Goal: Information Seeking & Learning: Learn about a topic

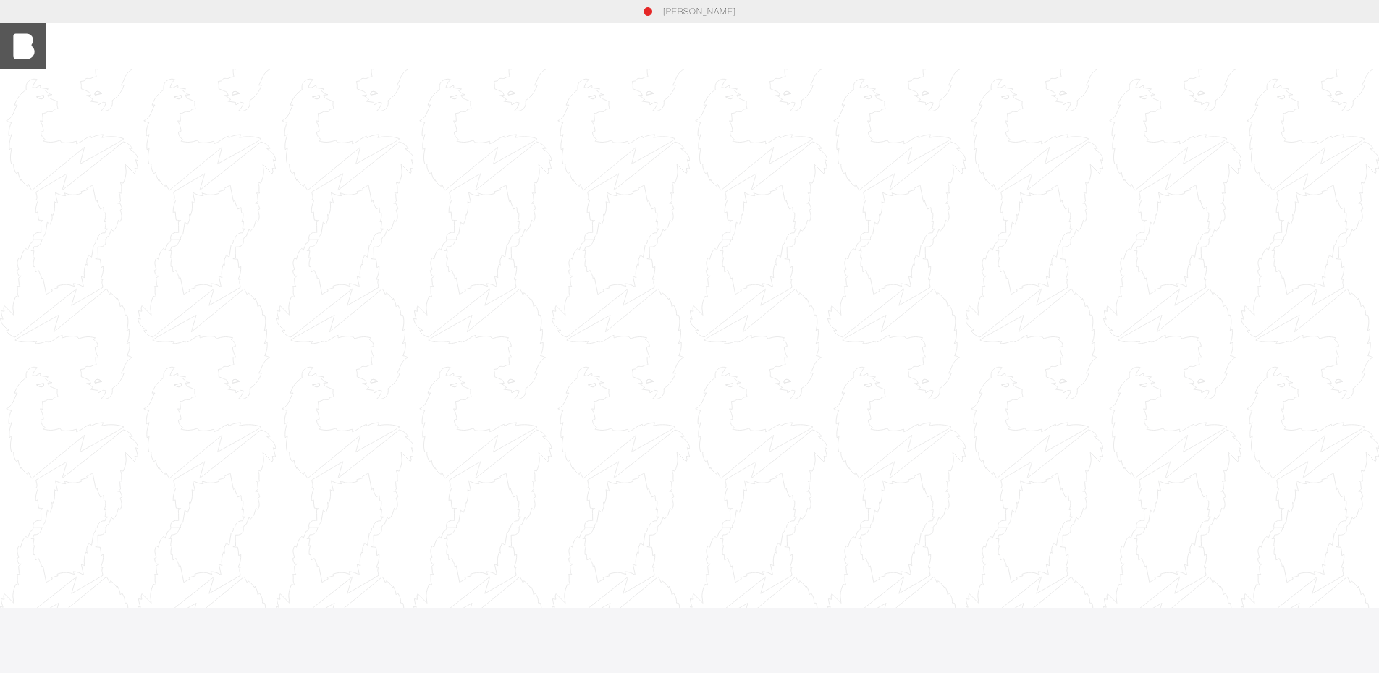
click at [19, 47] on img at bounding box center [23, 46] width 46 height 46
click at [1347, 42] on span at bounding box center [1345, 46] width 33 height 26
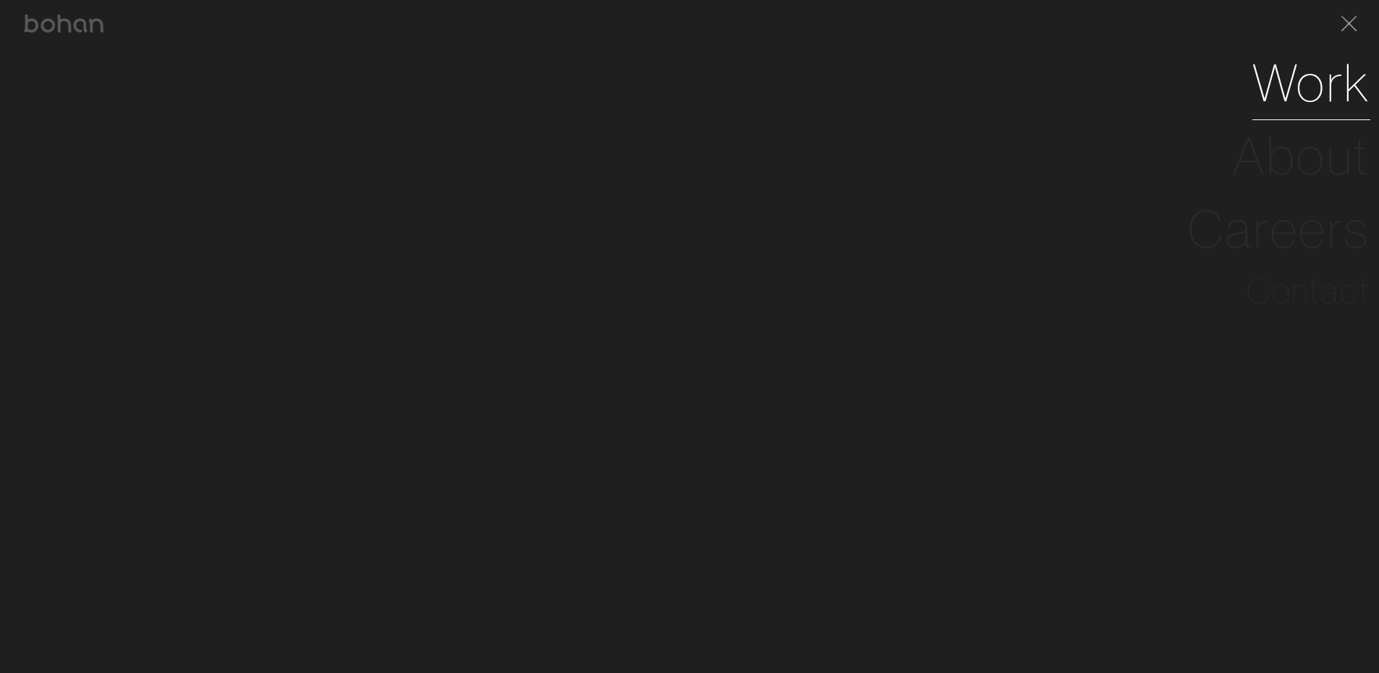
click at [1321, 81] on link "Work" at bounding box center [1311, 82] width 118 height 73
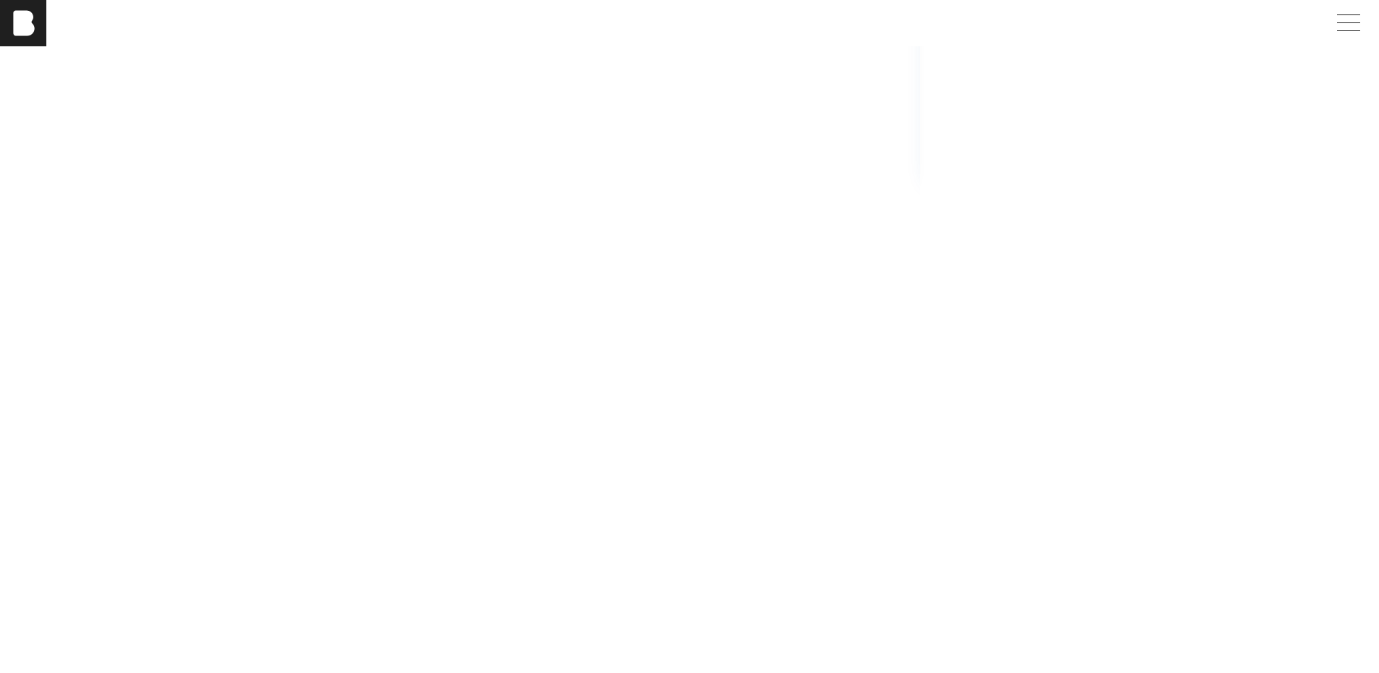
scroll to position [786, 0]
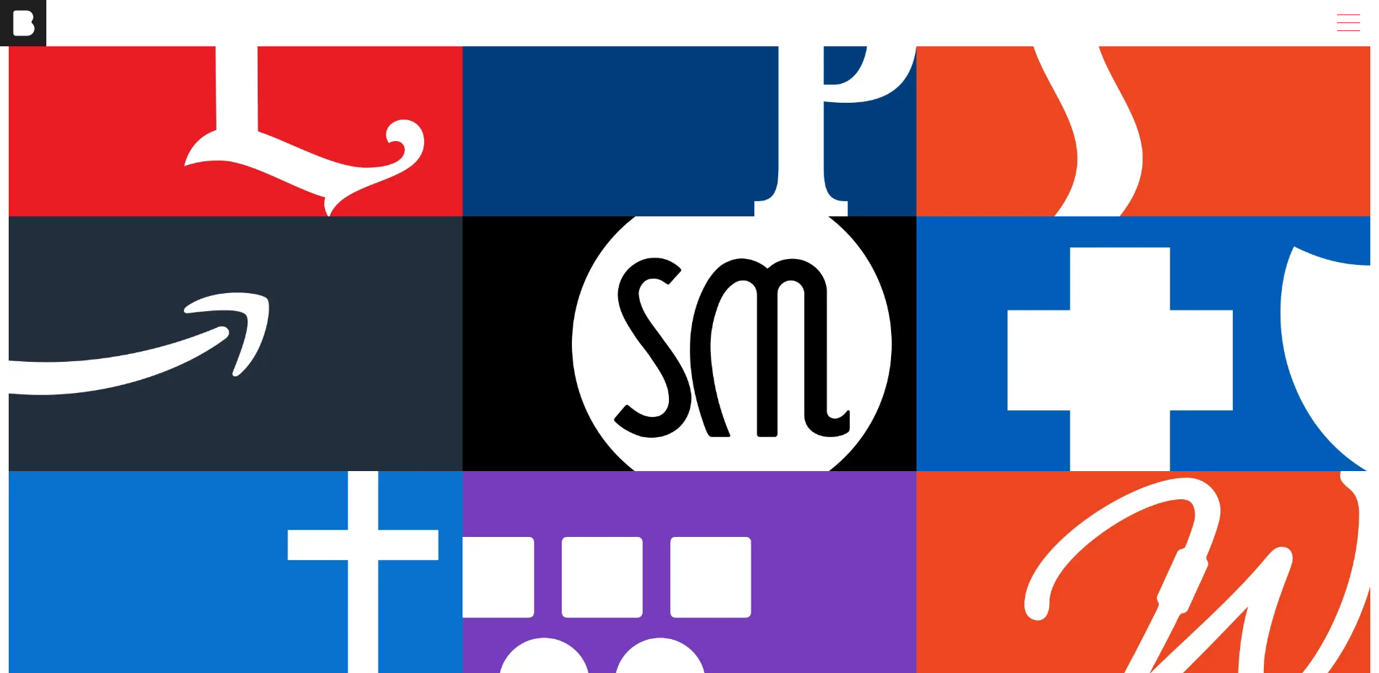
click at [1362, 17] on span at bounding box center [1345, 23] width 33 height 26
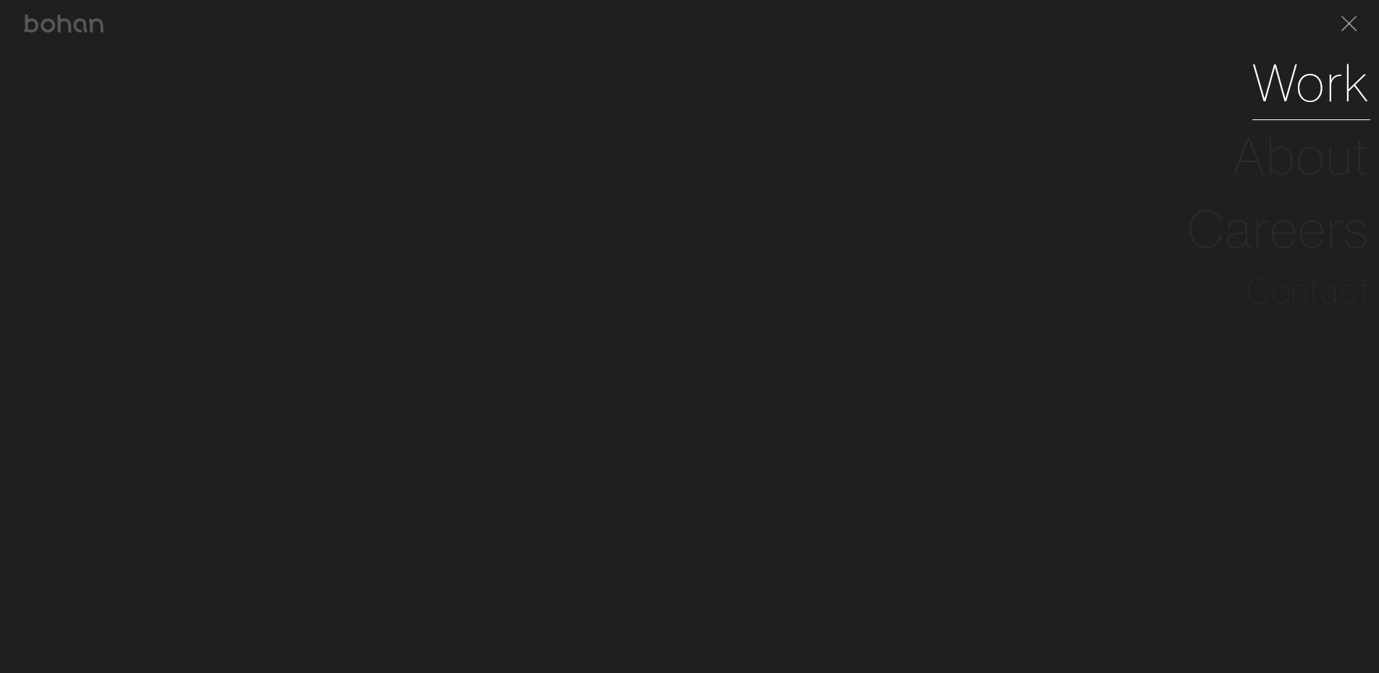
click at [1295, 83] on link "Work" at bounding box center [1311, 82] width 118 height 73
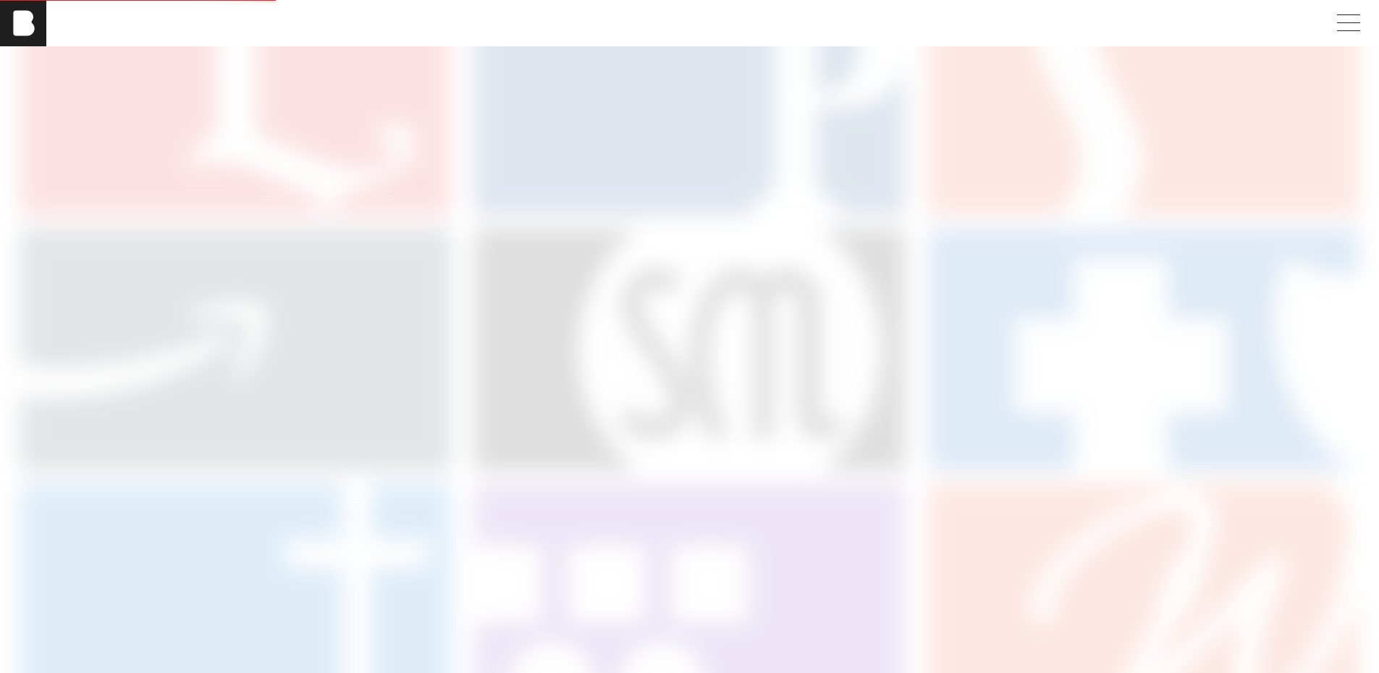
scroll to position [0, 0]
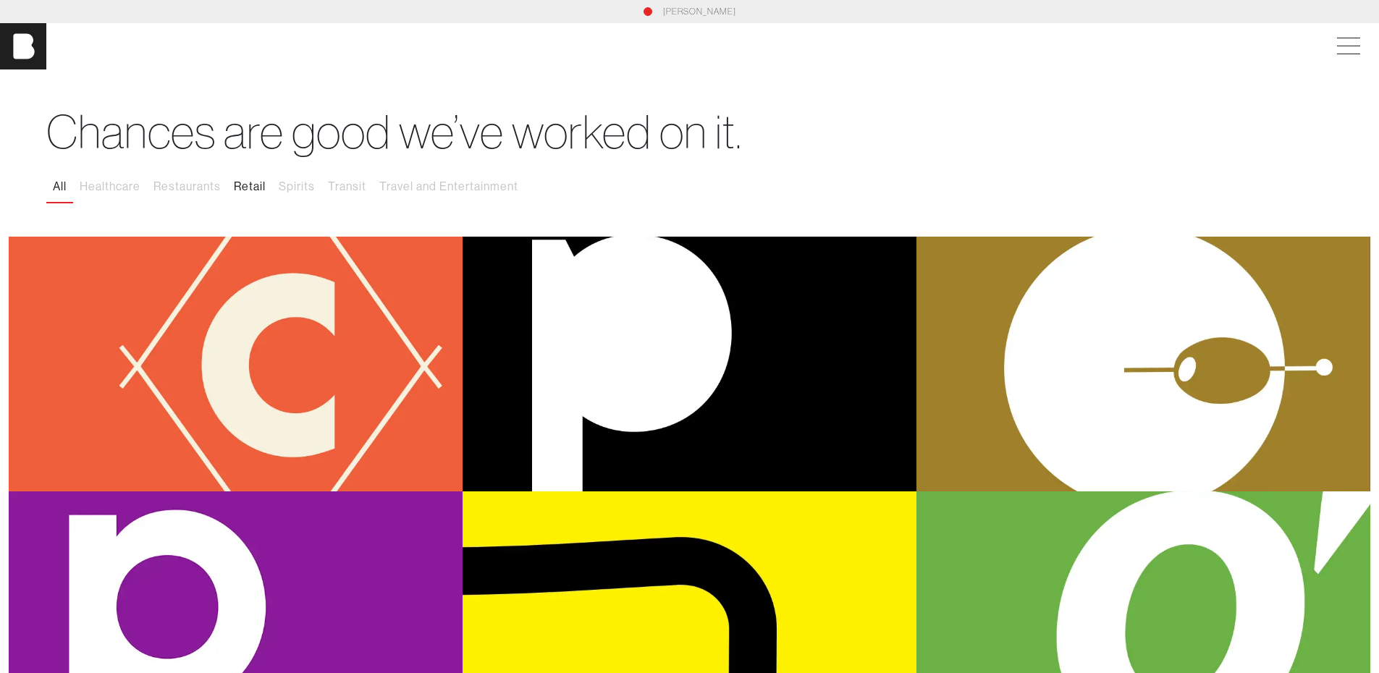
click at [262, 187] on button "Retail" at bounding box center [249, 187] width 45 height 30
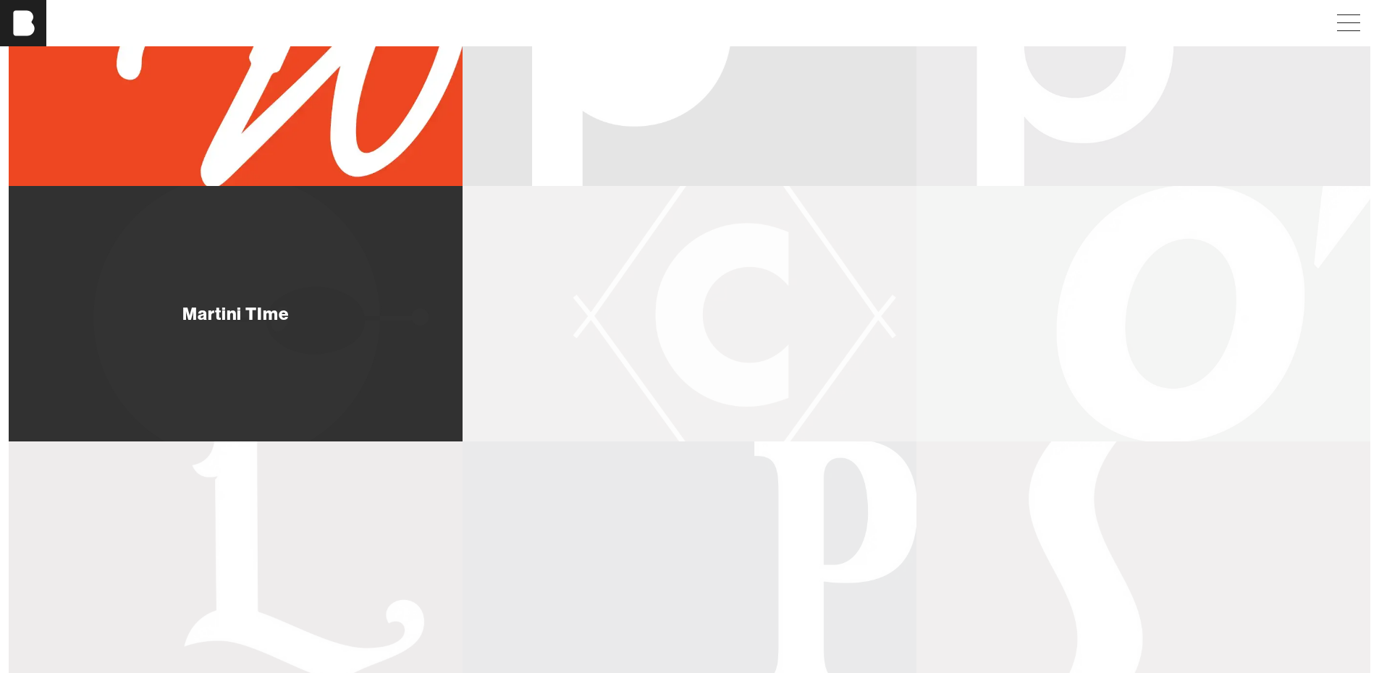
scroll to position [579, 0]
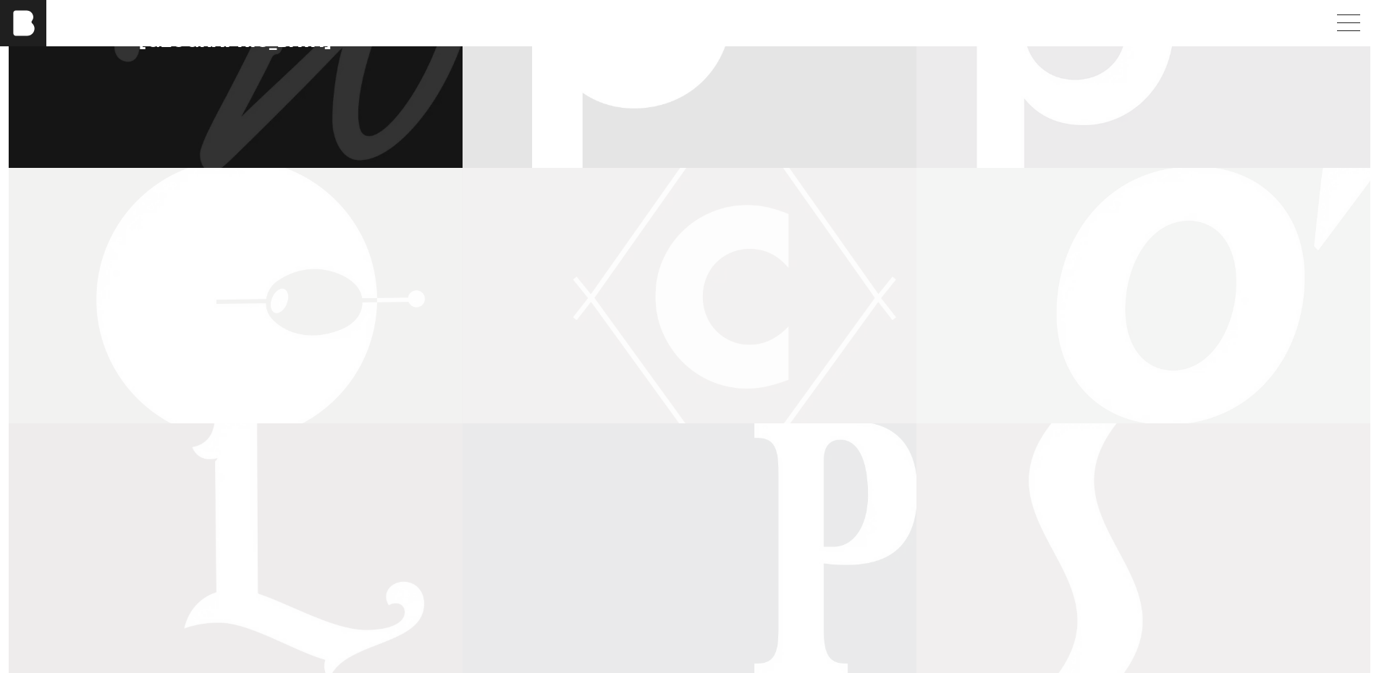
click at [304, 122] on div "[GEOGRAPHIC_DATA]" at bounding box center [236, 40] width 454 height 256
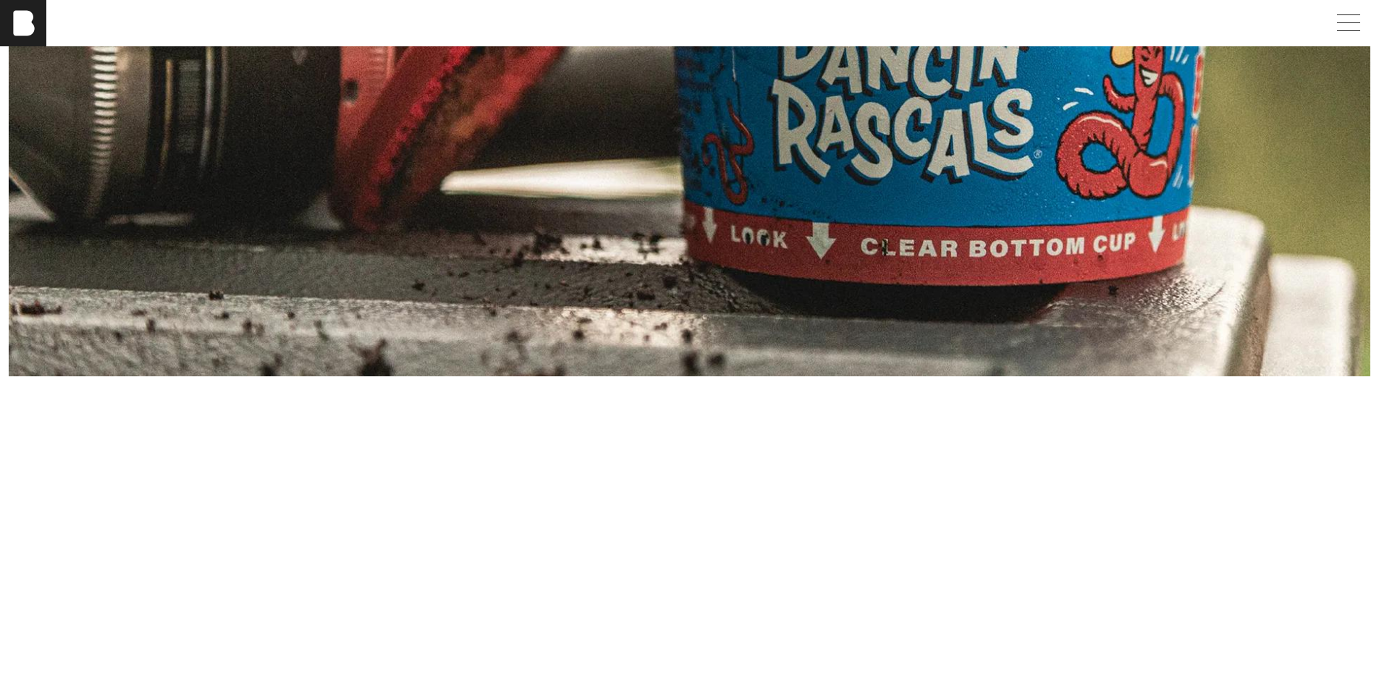
scroll to position [3040, 0]
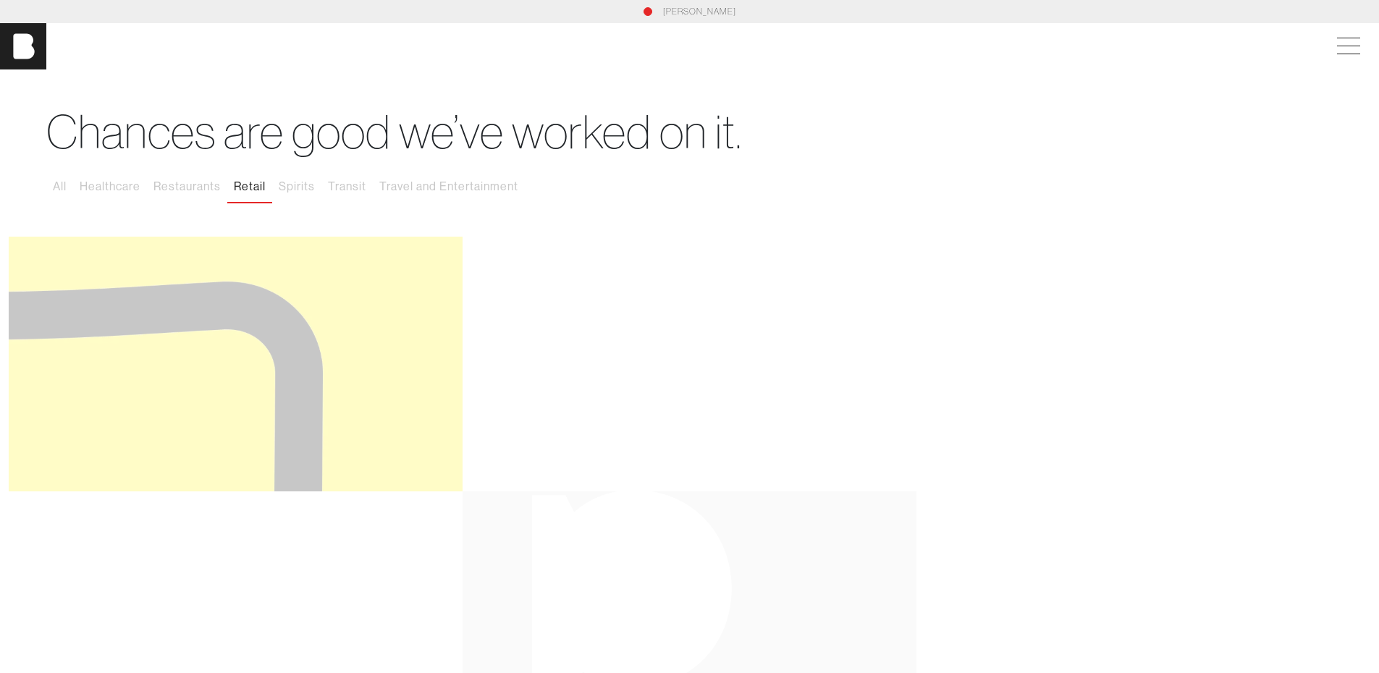
click at [258, 187] on button "Retail" at bounding box center [249, 187] width 45 height 30
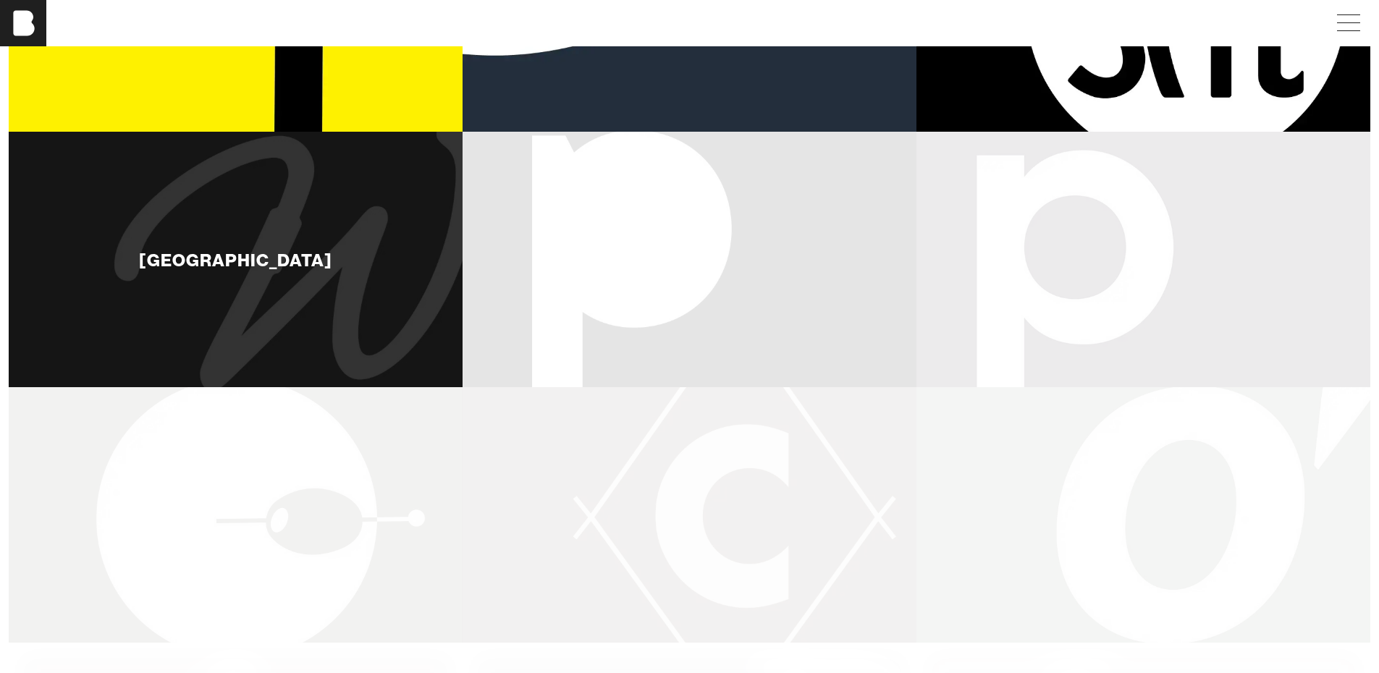
scroll to position [362, 0]
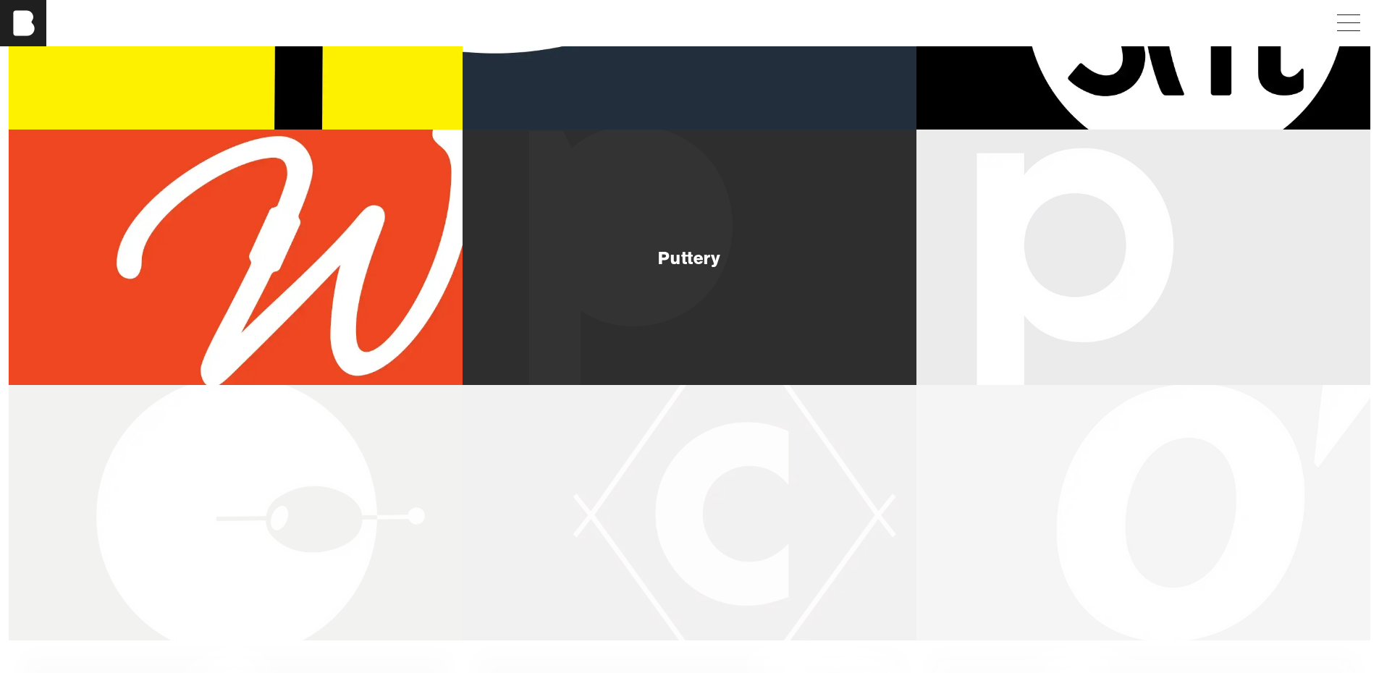
click at [646, 303] on div "Puttery" at bounding box center [690, 258] width 454 height 256
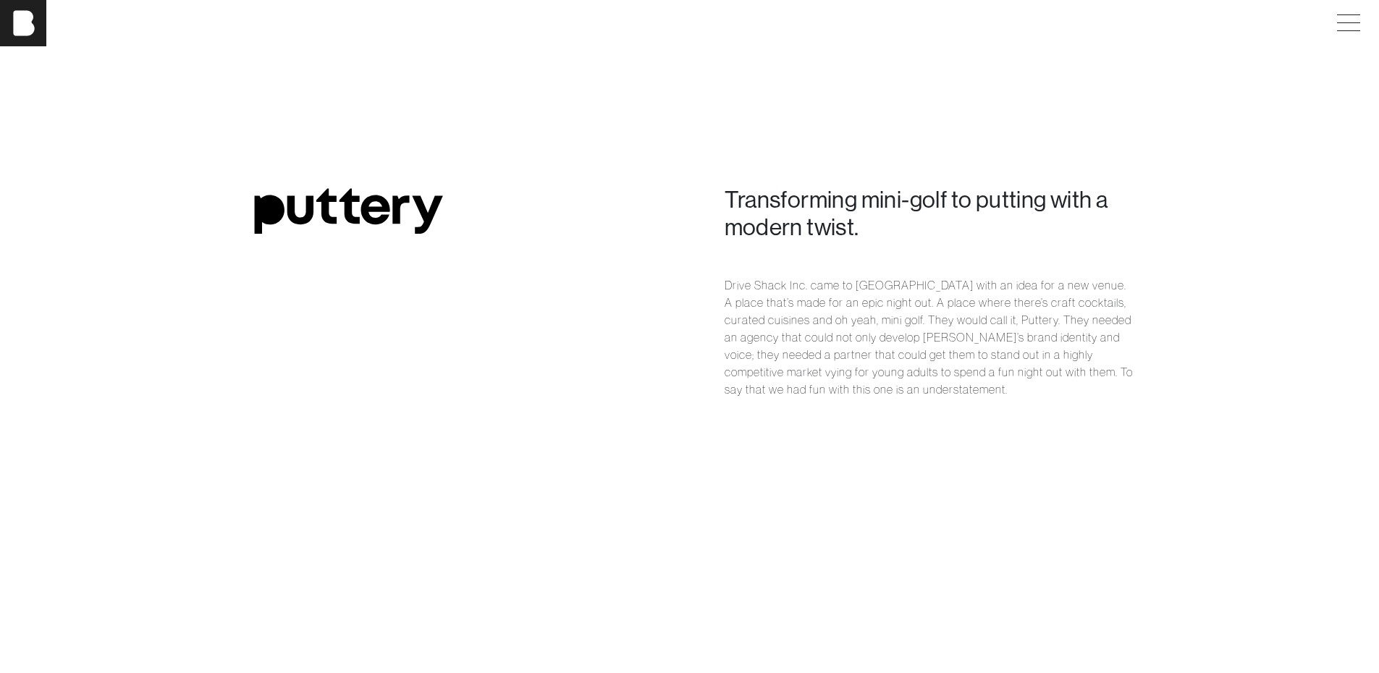
scroll to position [1303, 0]
